Goal: Information Seeking & Learning: Find specific page/section

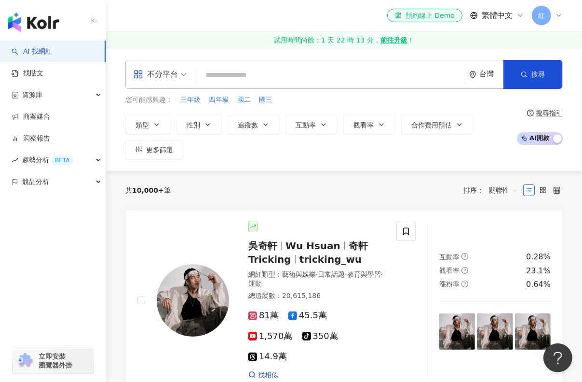
click at [182, 74] on span "不分平台" at bounding box center [160, 74] width 53 height 15
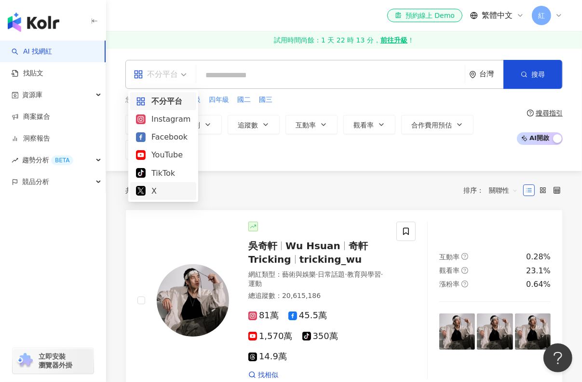
click at [162, 191] on div "X" at bounding box center [163, 191] width 55 height 12
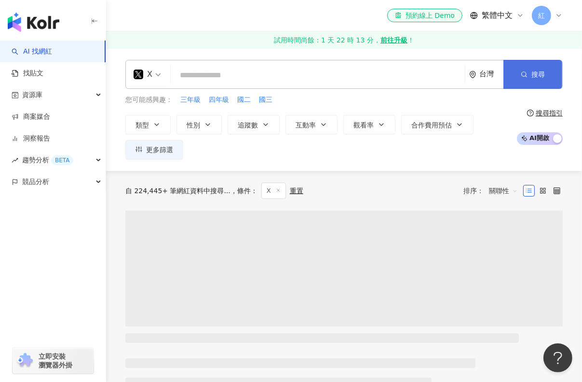
click at [547, 65] on button "搜尋" at bounding box center [533, 74] width 59 height 29
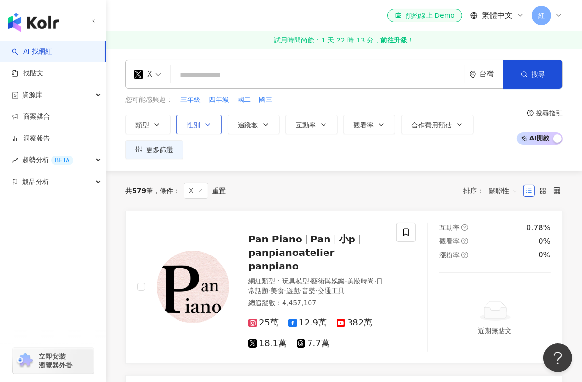
click at [206, 123] on icon "button" at bounding box center [208, 124] width 4 height 2
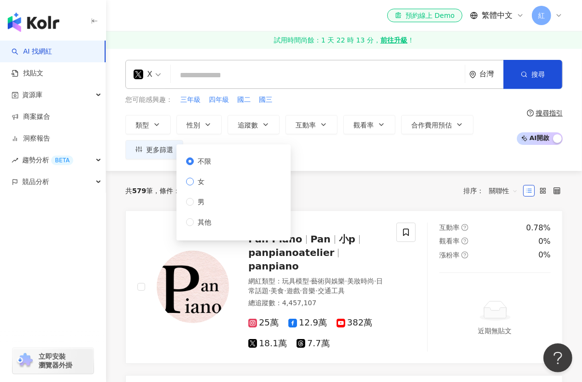
click at [205, 183] on span "女" at bounding box center [201, 181] width 14 height 11
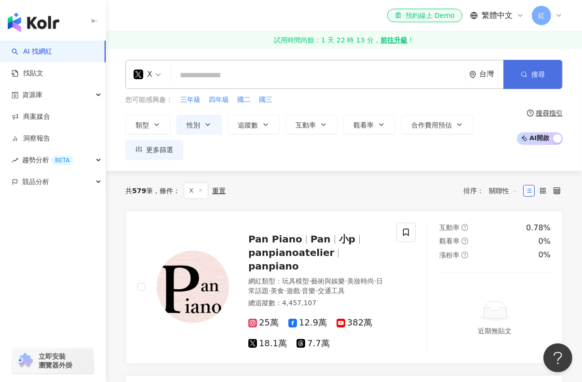
click at [533, 71] on span "搜尋" at bounding box center [539, 74] width 14 height 8
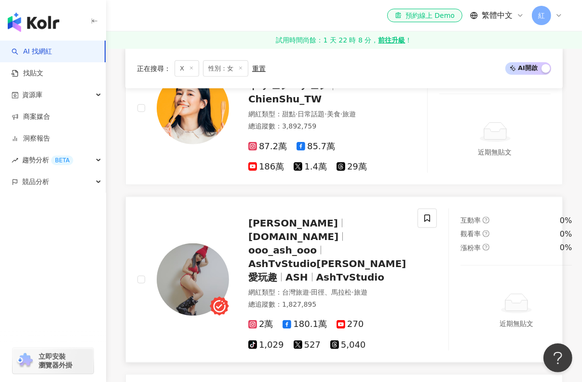
scroll to position [917, 0]
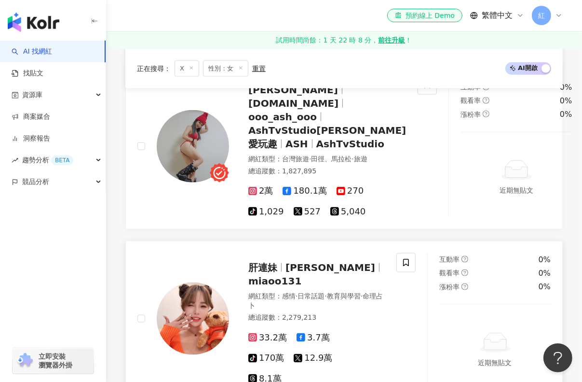
click at [193, 284] on img at bounding box center [193, 318] width 72 height 72
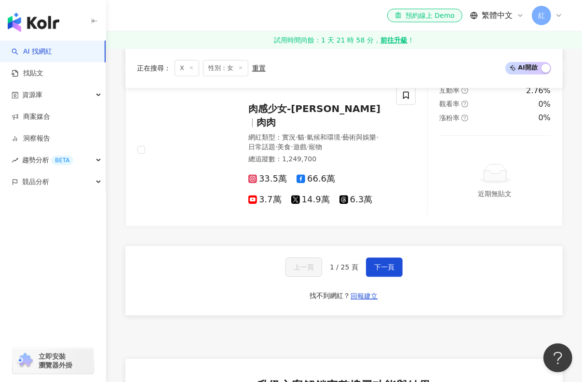
scroll to position [2315, 0]
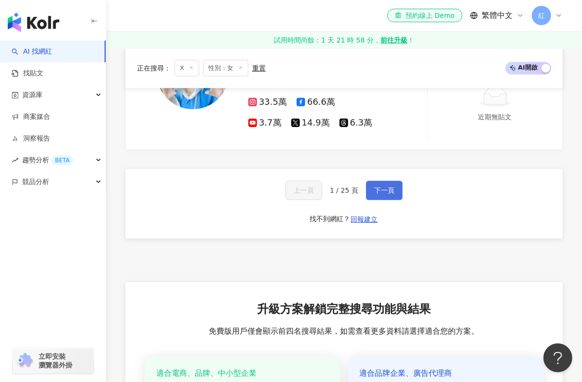
click at [369, 180] on button "下一頁" at bounding box center [384, 189] width 37 height 19
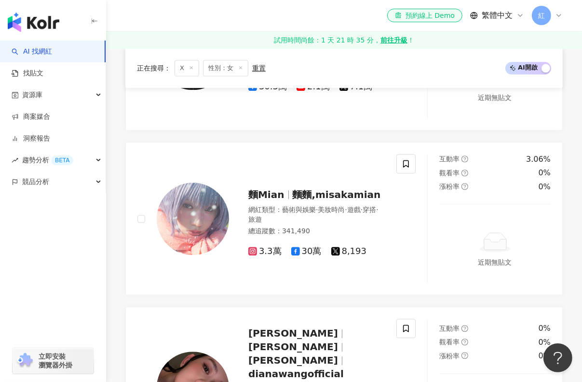
scroll to position [2158, 0]
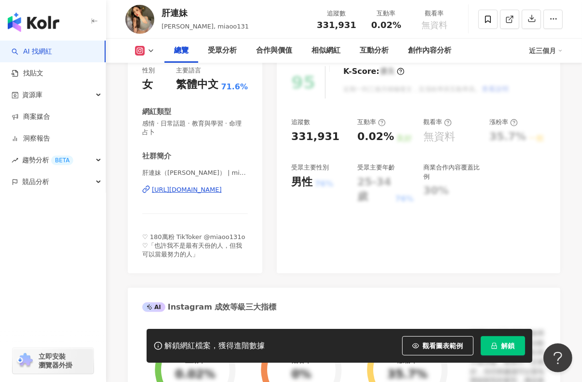
click at [211, 192] on div "[URL][DOMAIN_NAME]" at bounding box center [187, 189] width 70 height 9
